Goal: Transaction & Acquisition: Purchase product/service

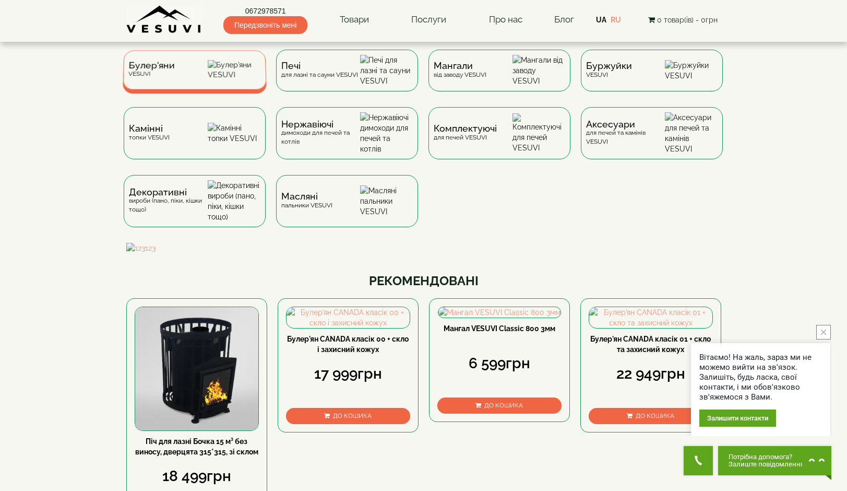
click at [138, 69] on span "Булер'яни" at bounding box center [151, 66] width 46 height 8
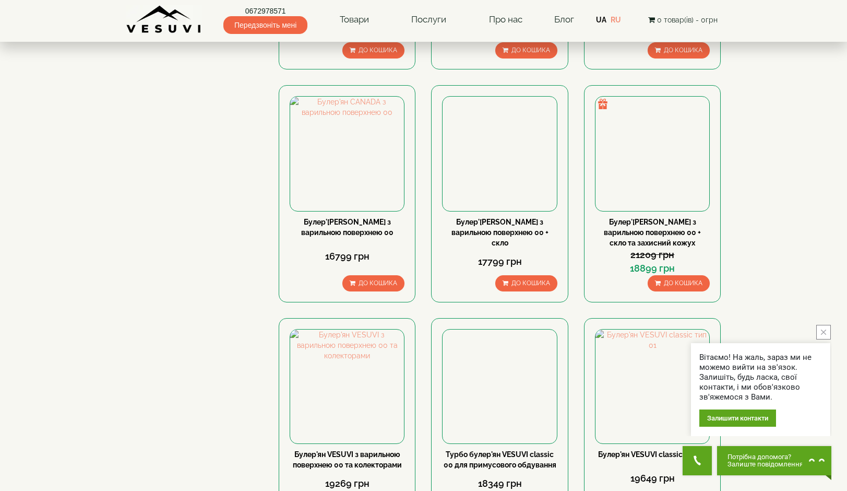
scroll to position [992, 0]
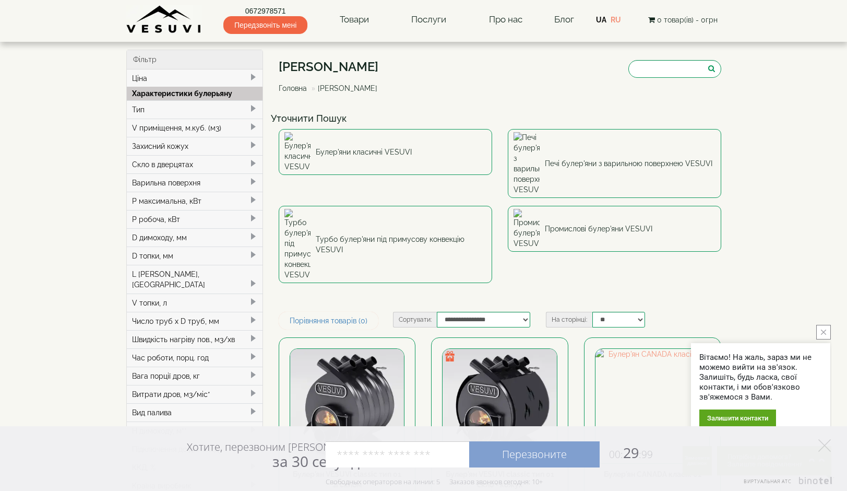
click at [826, 330] on icon "close button" at bounding box center [823, 331] width 5 height 5
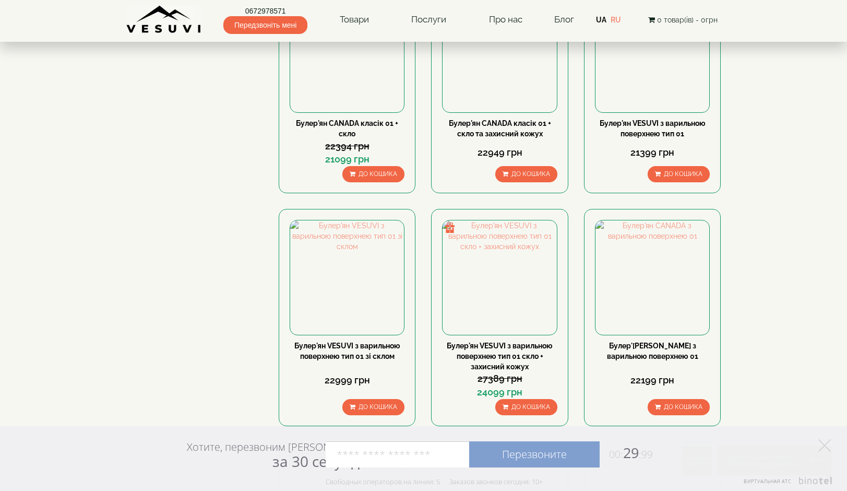
scroll to position [574, 0]
